Goal: Transaction & Acquisition: Purchase product/service

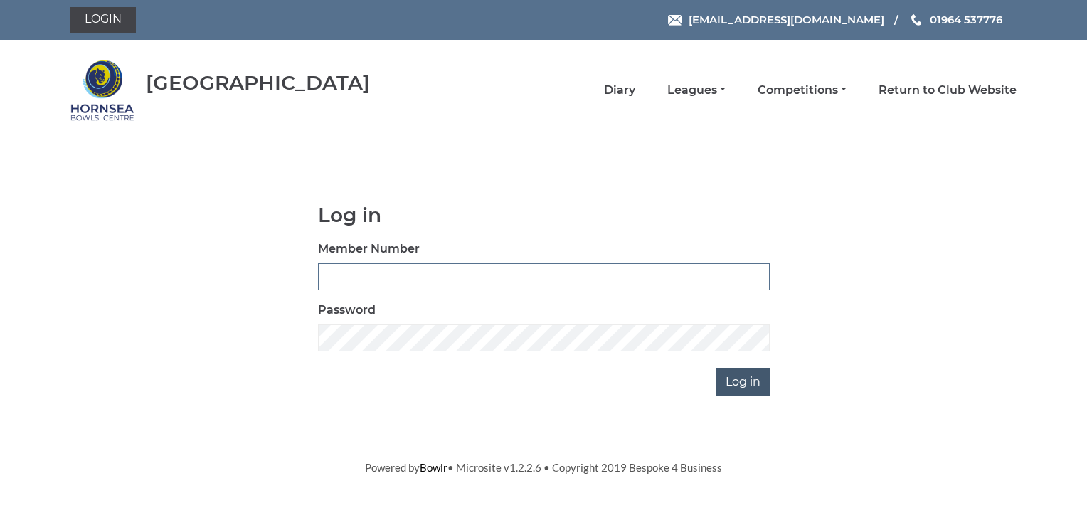
type input "0648"
click at [740, 374] on input "Log in" at bounding box center [742, 381] width 53 height 27
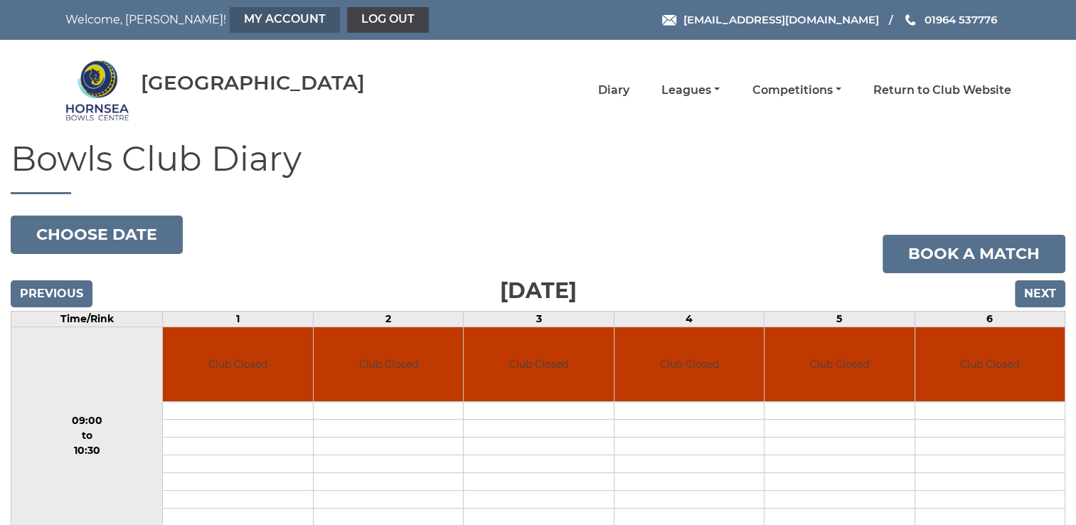
click at [230, 17] on link "My Account" at bounding box center [285, 20] width 110 height 26
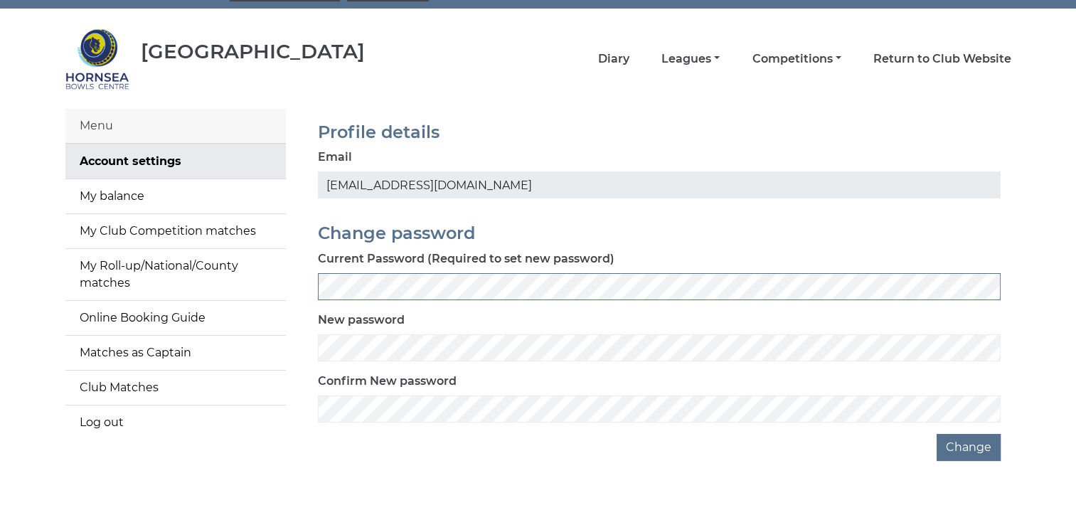
scroll to position [46, 0]
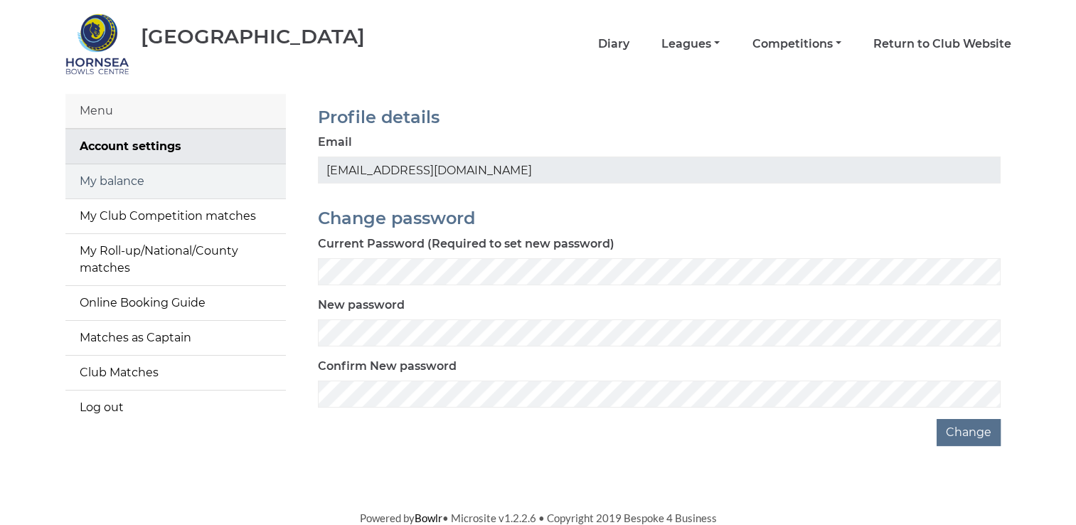
click at [92, 179] on link "My balance" at bounding box center [175, 181] width 220 height 34
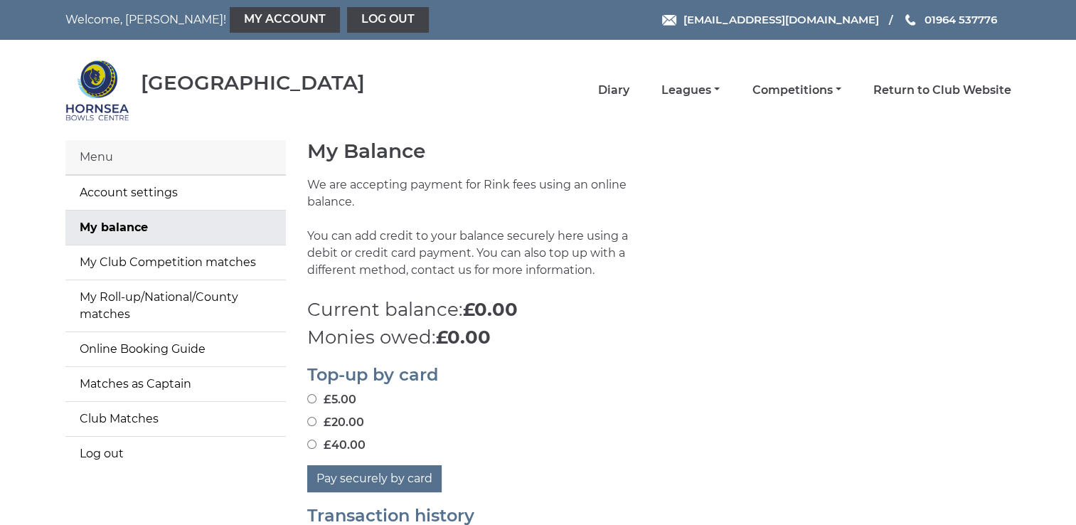
click at [310, 423] on input "£20.00" at bounding box center [311, 421] width 9 height 9
radio input "true"
click at [381, 475] on button "Pay securely by card" at bounding box center [374, 478] width 134 height 27
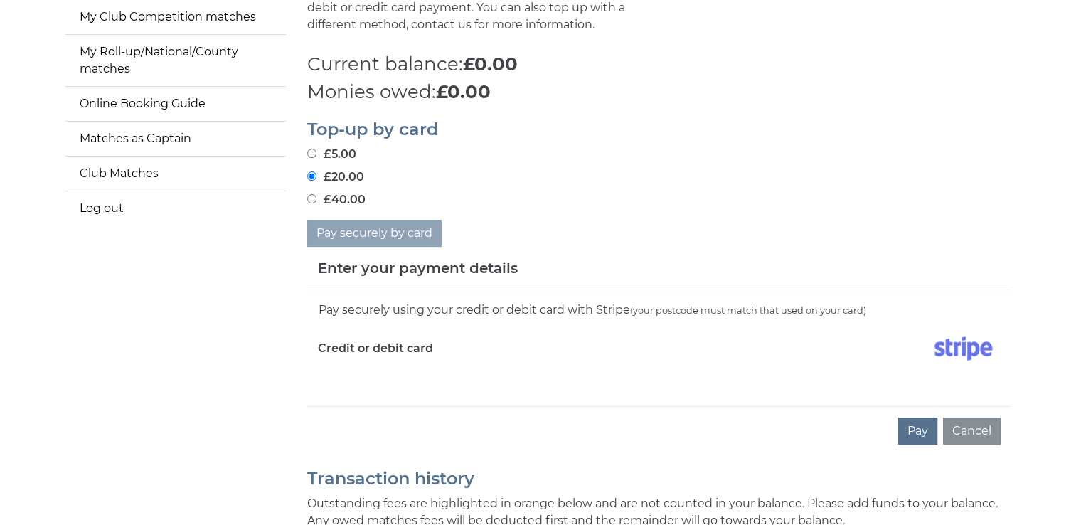
scroll to position [256, 0]
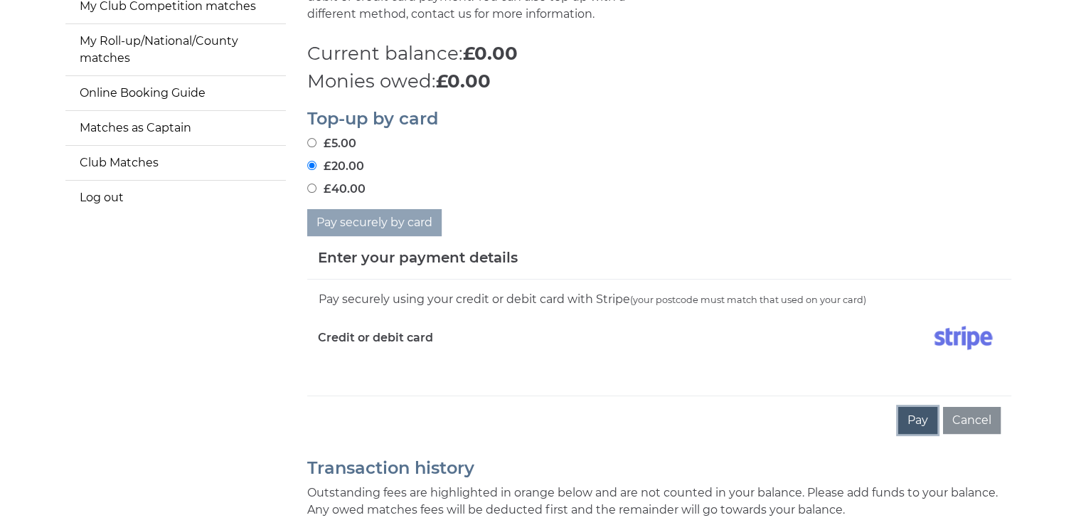
click at [914, 413] on button "Pay" at bounding box center [917, 420] width 39 height 27
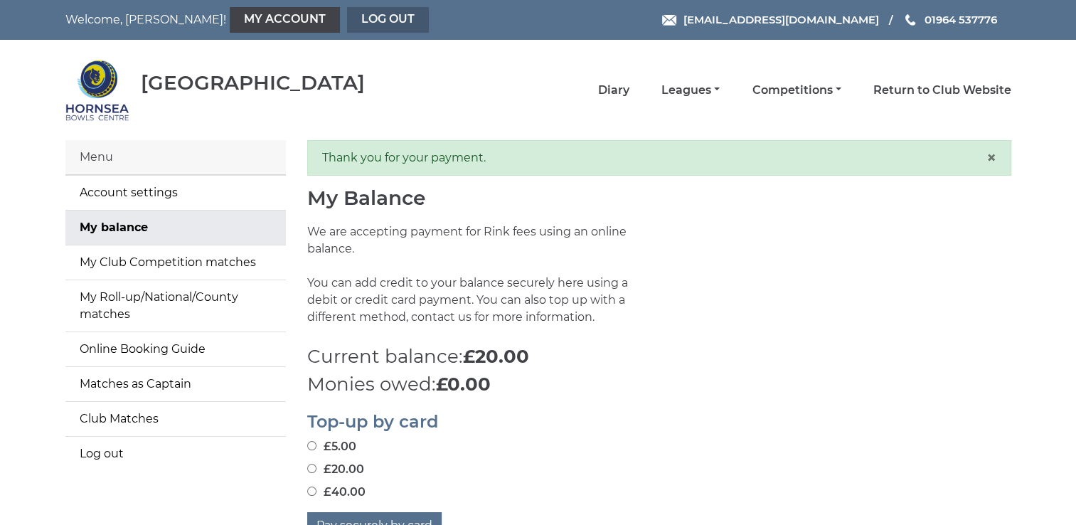
click at [347, 11] on link "Log out" at bounding box center [388, 20] width 82 height 26
